Goal: Find specific page/section: Find specific page/section

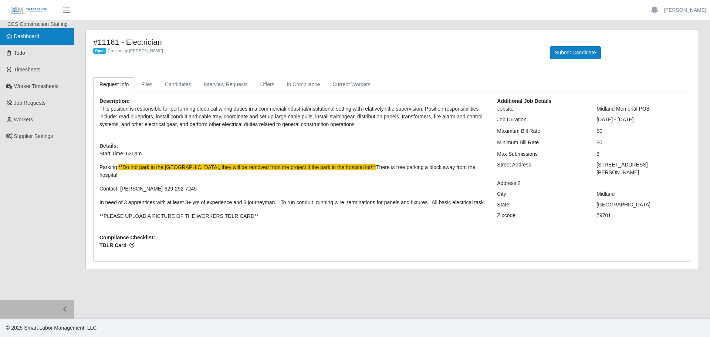
click at [29, 33] on link "Dashboard" at bounding box center [37, 36] width 74 height 17
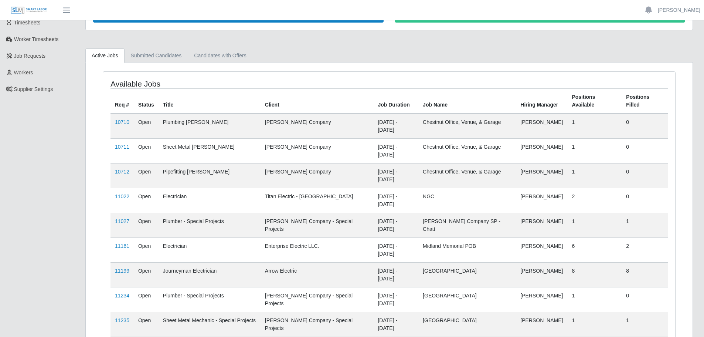
scroll to position [50, 0]
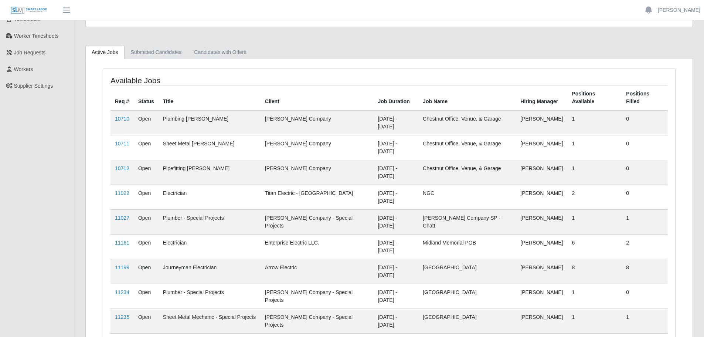
click at [119, 240] on link "11161" at bounding box center [122, 243] width 14 height 6
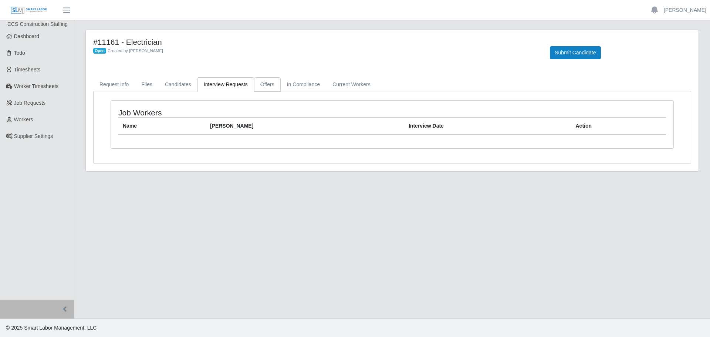
click at [256, 84] on link "Offers" at bounding box center [267, 84] width 27 height 14
click at [159, 84] on link "Candidates" at bounding box center [178, 84] width 39 height 14
click at [118, 85] on link "Request Info" at bounding box center [114, 84] width 42 height 14
